Goal: Information Seeking & Learning: Learn about a topic

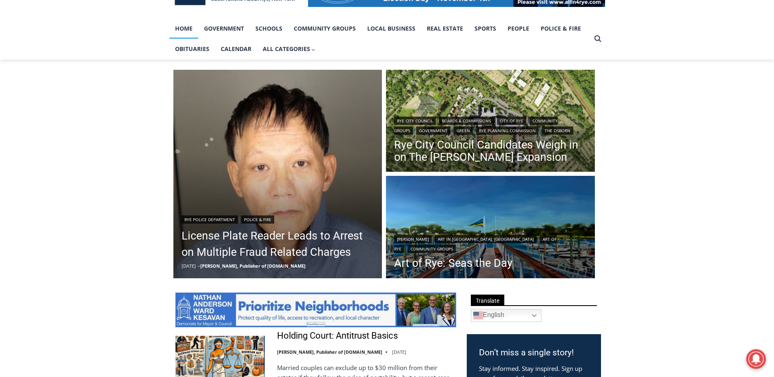
scroll to position [163, 0]
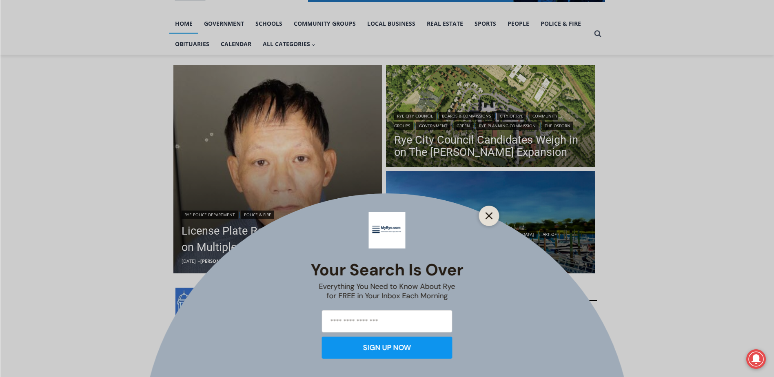
click at [489, 218] on icon "Close" at bounding box center [489, 215] width 7 height 7
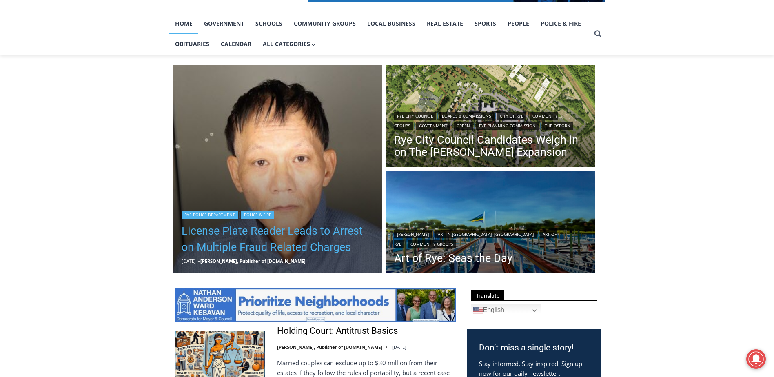
click at [260, 241] on link "License Plate Reader Leads to Arrest on Multiple Fraud Related Charges" at bounding box center [278, 239] width 193 height 33
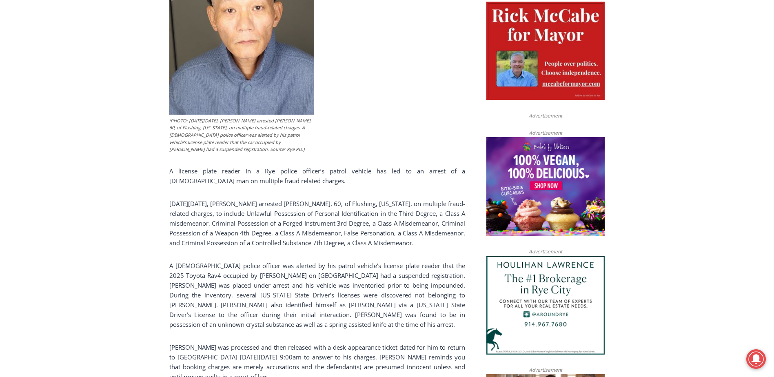
scroll to position [571, 0]
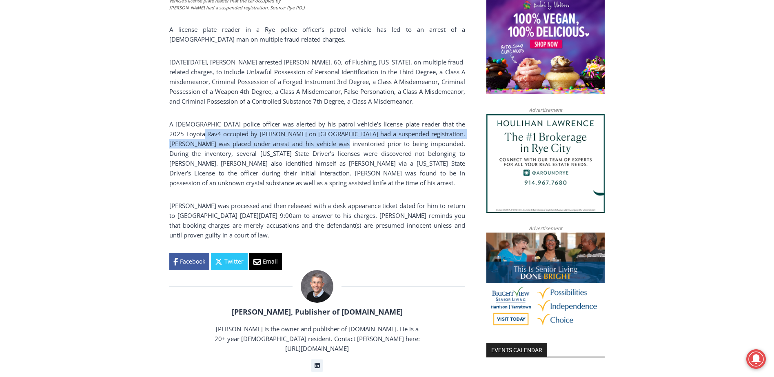
drag, startPoint x: 198, startPoint y: 138, endPoint x: 321, endPoint y: 138, distance: 122.8
click at [321, 138] on p "A Rye police officer was alerted by his patrol vehicle’s license plate reader t…" at bounding box center [317, 153] width 296 height 69
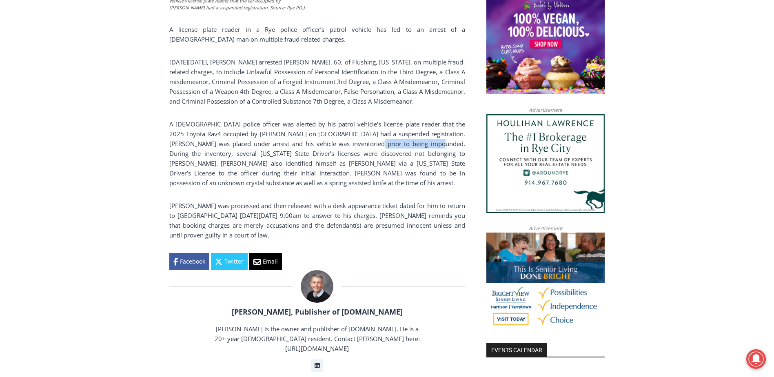
drag, startPoint x: 321, startPoint y: 138, endPoint x: 412, endPoint y: 138, distance: 90.6
click at [412, 138] on p "A Rye police officer was alerted by his patrol vehicle’s license plate reader t…" at bounding box center [317, 153] width 296 height 69
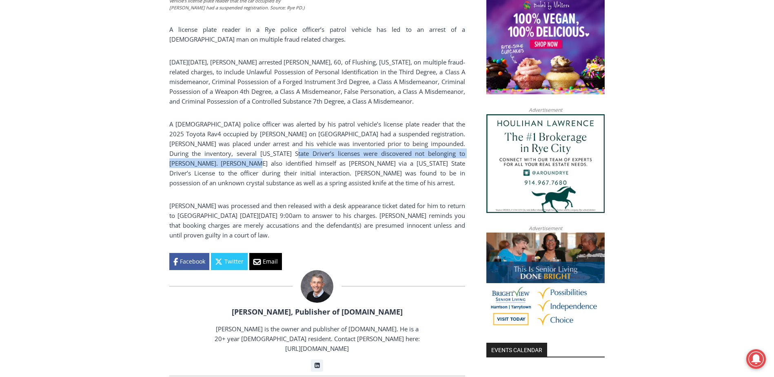
drag, startPoint x: 199, startPoint y: 158, endPoint x: 256, endPoint y: 153, distance: 57.0
click at [256, 153] on p "A Rye police officer was alerted by his patrol vehicle’s license plate reader t…" at bounding box center [317, 153] width 296 height 69
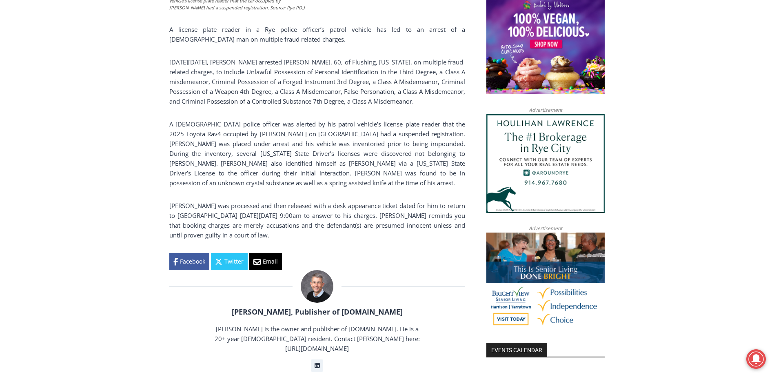
drag, startPoint x: 256, startPoint y: 153, endPoint x: 283, endPoint y: 160, distance: 28.2
click at [283, 160] on p "A Rye police officer was alerted by his patrol vehicle’s license plate reader t…" at bounding box center [317, 153] width 296 height 69
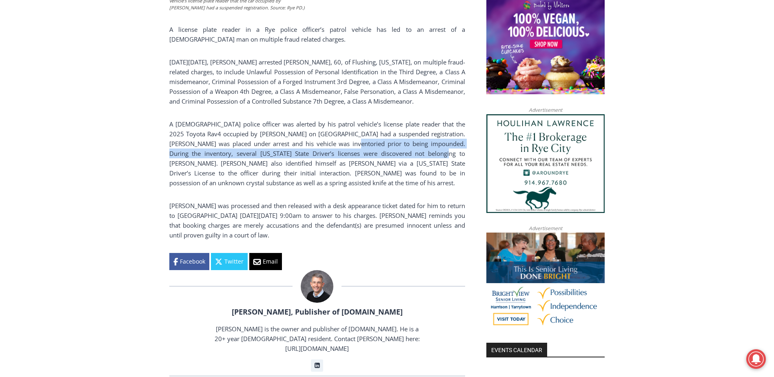
drag, startPoint x: 326, startPoint y: 148, endPoint x: 411, endPoint y: 149, distance: 85.3
click at [411, 149] on p "A Rye police officer was alerted by his patrol vehicle’s license plate reader t…" at bounding box center [317, 153] width 296 height 69
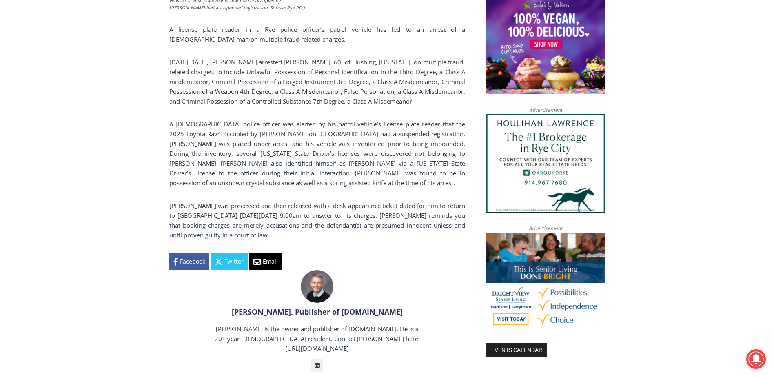
drag, startPoint x: 411, startPoint y: 149, endPoint x: 417, endPoint y: 158, distance: 10.4
click at [417, 158] on p "A Rye police officer was alerted by his patrol vehicle’s license plate reader t…" at bounding box center [317, 153] width 296 height 69
drag, startPoint x: 190, startPoint y: 167, endPoint x: 249, endPoint y: 162, distance: 59.4
click at [249, 162] on p "A Rye police officer was alerted by his patrol vehicle’s license plate reader t…" at bounding box center [317, 153] width 296 height 69
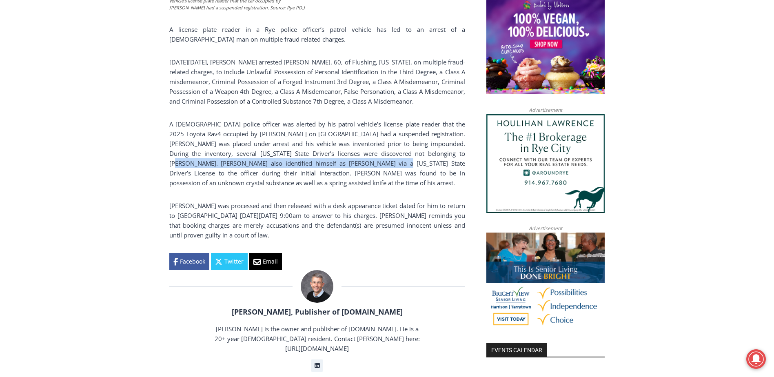
drag, startPoint x: 249, startPoint y: 162, endPoint x: 427, endPoint y: 155, distance: 178.0
click at [427, 155] on p "A Rye police officer was alerted by his patrol vehicle’s license plate reader t…" at bounding box center [317, 153] width 296 height 69
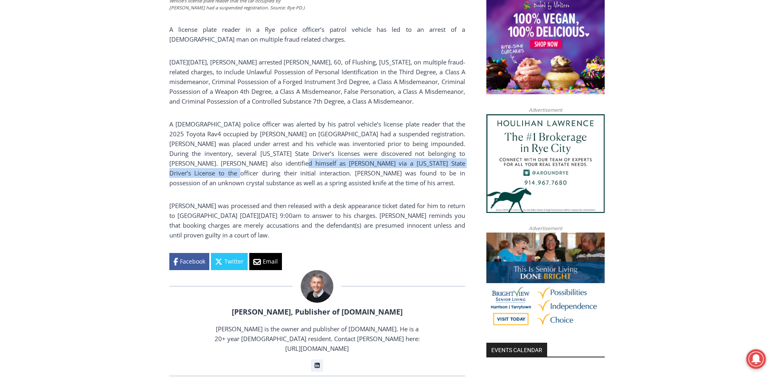
drag, startPoint x: 175, startPoint y: 173, endPoint x: 256, endPoint y: 167, distance: 80.7
click at [256, 167] on p "A Rye police officer was alerted by his patrol vehicle’s license plate reader t…" at bounding box center [317, 153] width 296 height 69
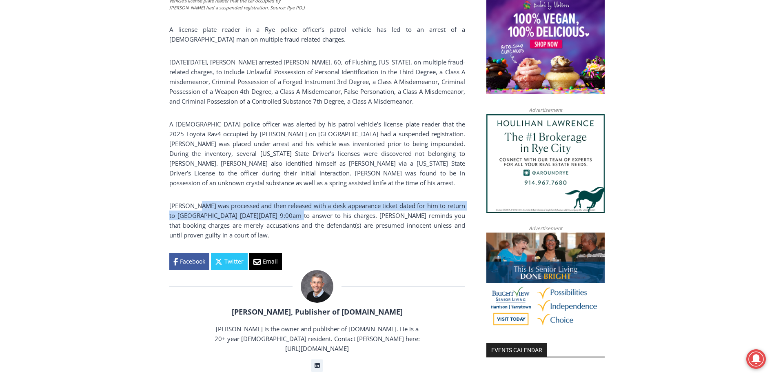
drag, startPoint x: 256, startPoint y: 167, endPoint x: 299, endPoint y: 205, distance: 57.6
click at [299, 205] on p "Wu was processed and then released with a desk appearance ticket dated for him …" at bounding box center [317, 220] width 296 height 39
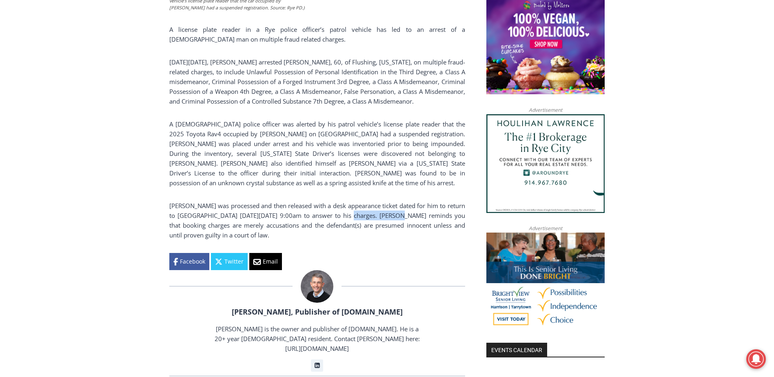
drag, startPoint x: 299, startPoint y: 205, endPoint x: 442, endPoint y: 202, distance: 142.5
click at [442, 202] on p "Wu was processed and then released with a desk appearance ticket dated for him …" at bounding box center [317, 220] width 296 height 39
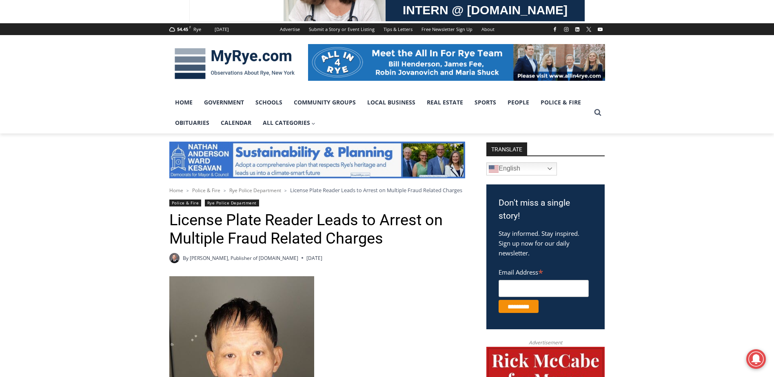
scroll to position [0, 0]
